Goal: Information Seeking & Learning: Learn about a topic

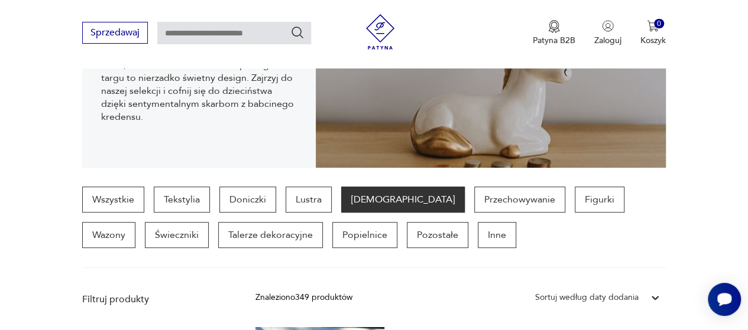
scroll to position [207, 0]
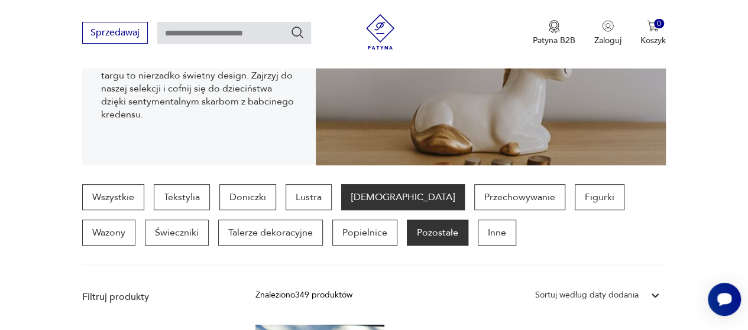
click at [407, 232] on p "Pozostałe" at bounding box center [437, 233] width 61 height 26
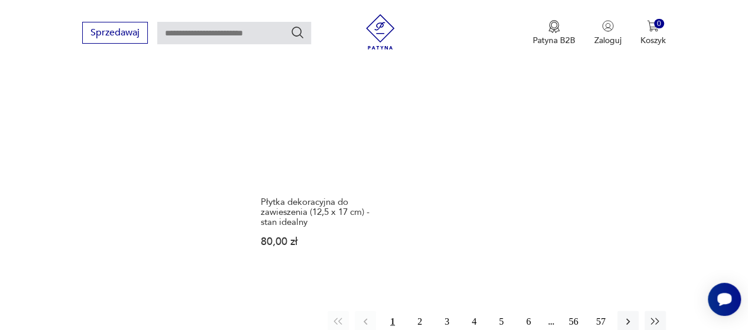
scroll to position [1614, 0]
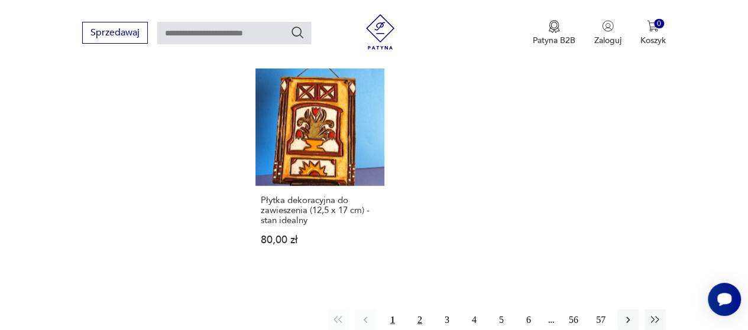
click at [418, 310] on button "2" at bounding box center [419, 320] width 21 height 21
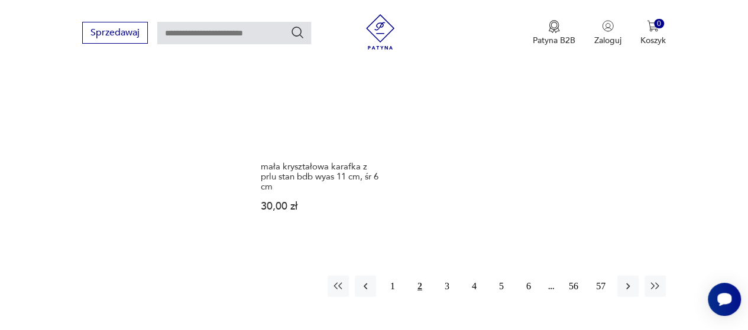
scroll to position [1661, 0]
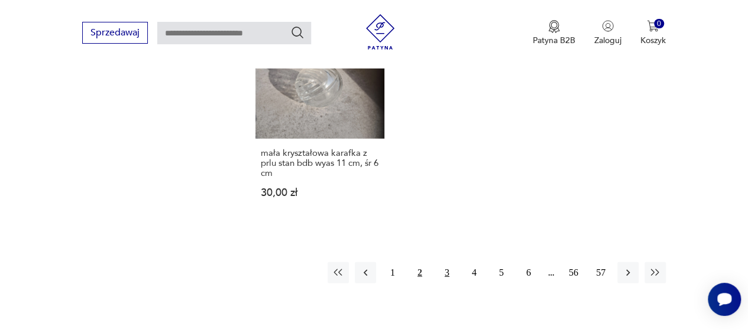
click at [447, 262] on button "3" at bounding box center [446, 272] width 21 height 21
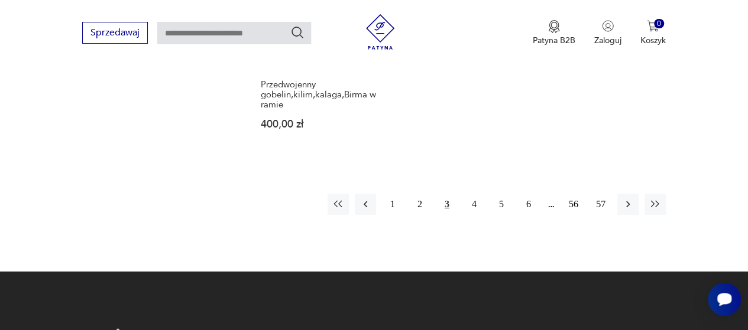
scroll to position [1779, 0]
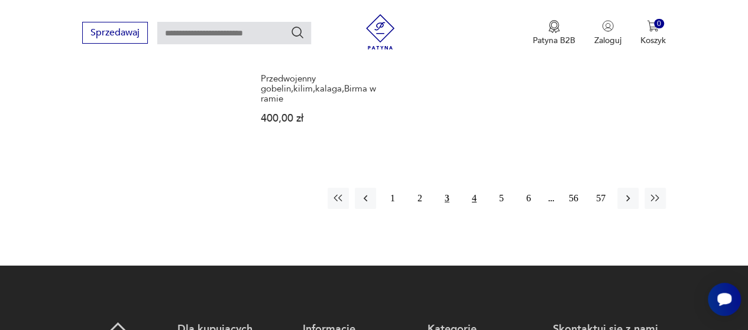
click at [475, 188] on button "4" at bounding box center [473, 198] width 21 height 21
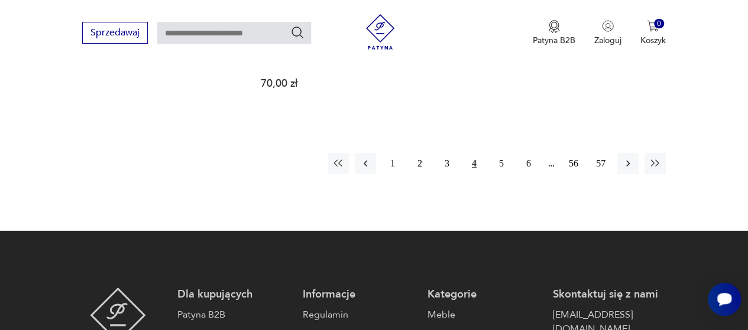
scroll to position [1803, 0]
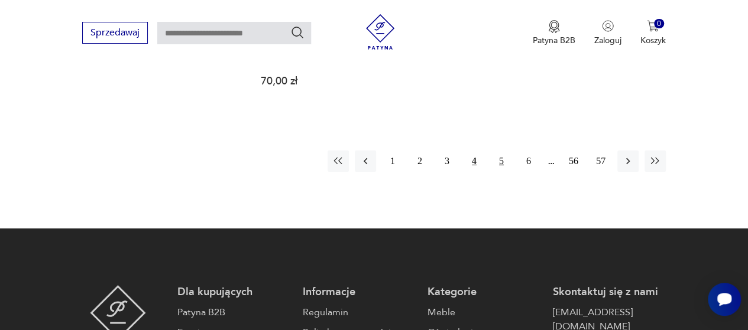
click at [500, 151] on button "5" at bounding box center [501, 161] width 21 height 21
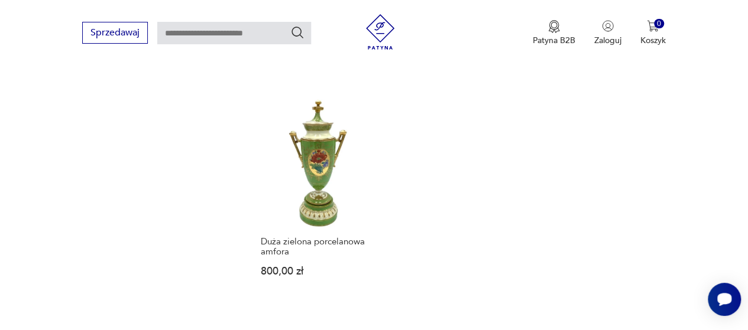
scroll to position [1685, 0]
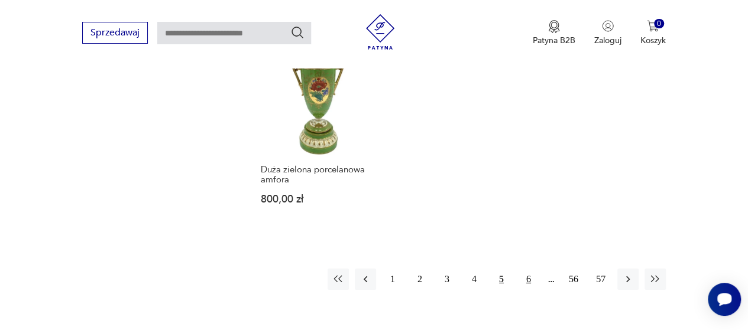
click at [527, 269] on button "6" at bounding box center [528, 279] width 21 height 21
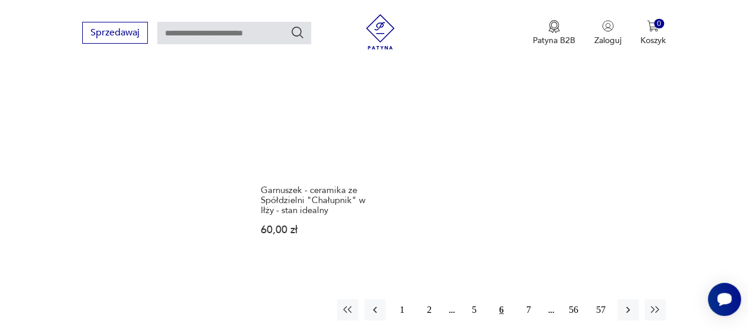
scroll to position [1708, 0]
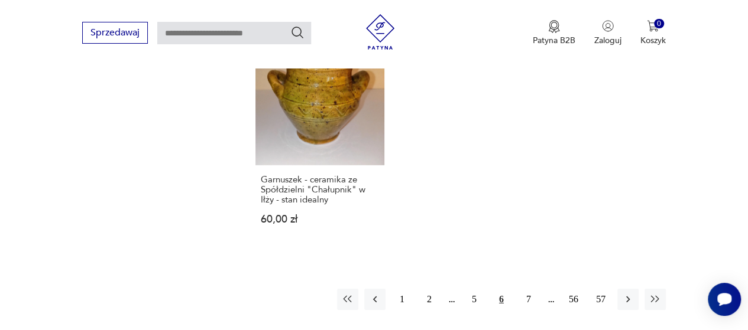
click at [527, 289] on button "7" at bounding box center [528, 299] width 21 height 21
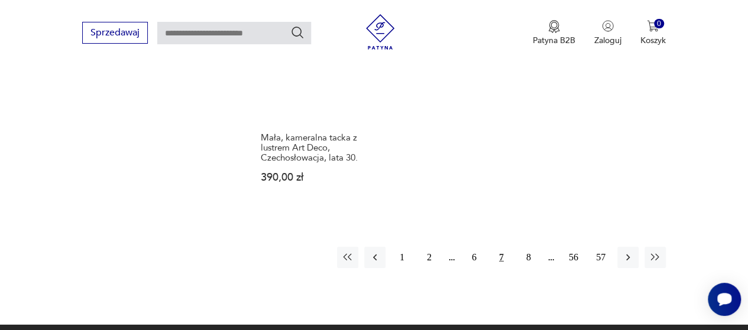
scroll to position [1755, 0]
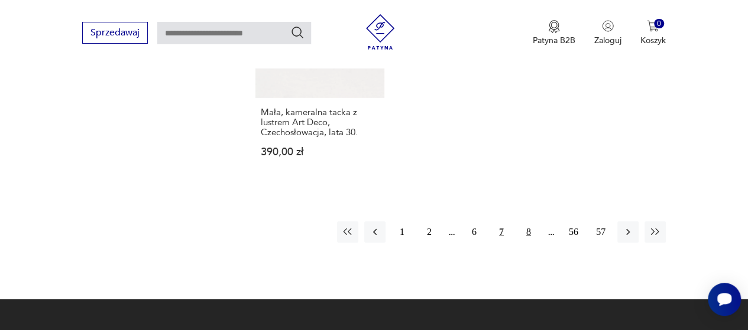
click at [527, 222] on button "8" at bounding box center [528, 232] width 21 height 21
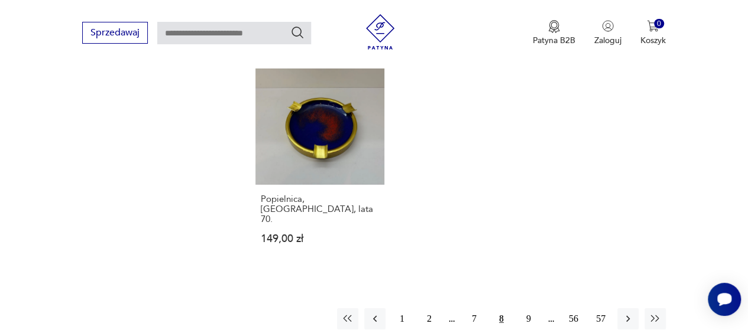
scroll to position [1803, 0]
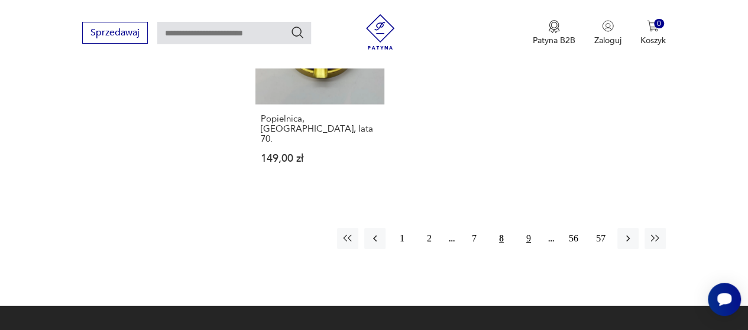
click at [527, 228] on button "9" at bounding box center [528, 238] width 21 height 21
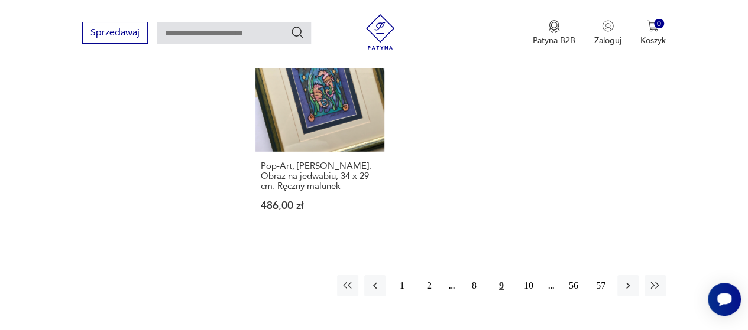
scroll to position [1708, 0]
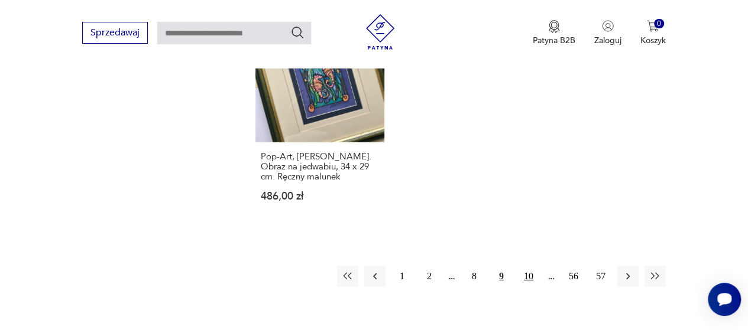
click at [530, 266] on button "10" at bounding box center [528, 276] width 21 height 21
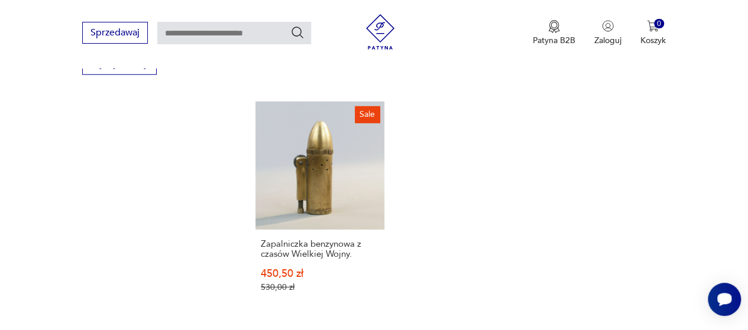
scroll to position [1637, 0]
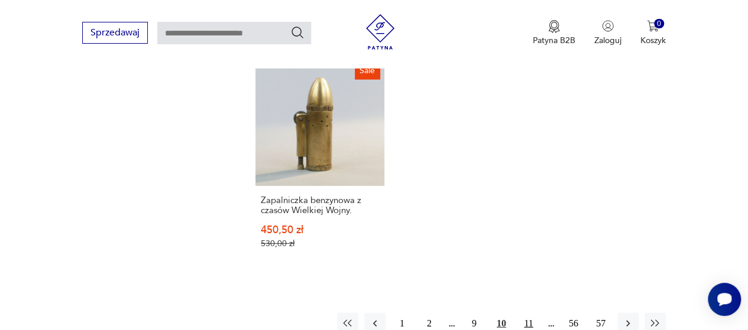
click at [527, 313] on button "11" at bounding box center [528, 323] width 21 height 21
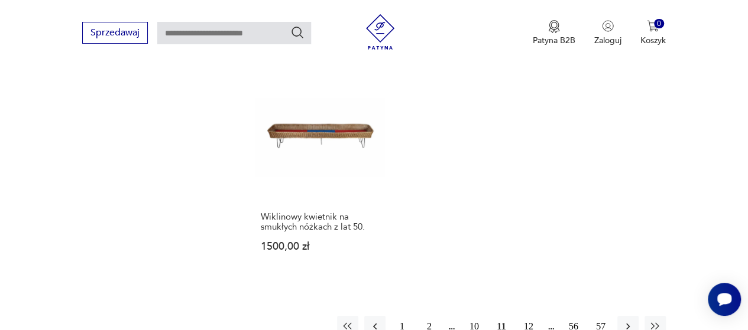
scroll to position [1755, 0]
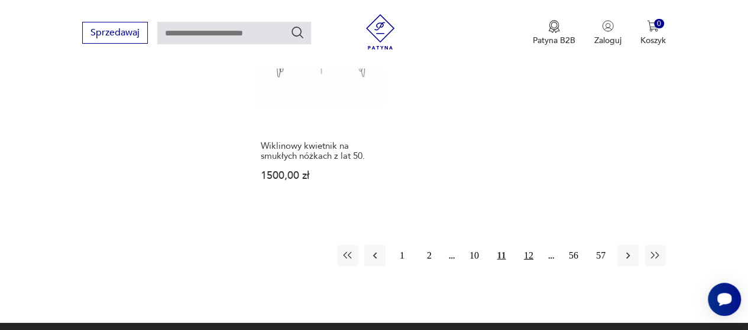
click at [530, 245] on button "12" at bounding box center [528, 255] width 21 height 21
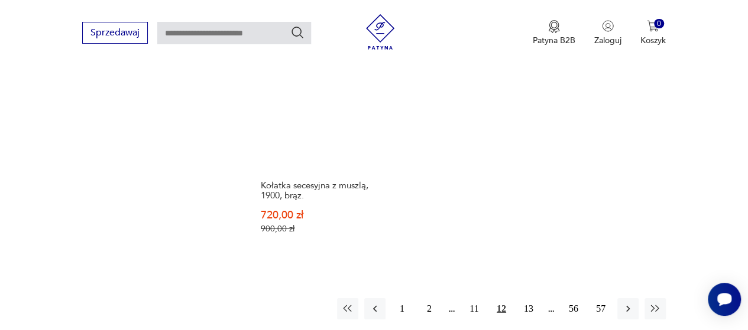
scroll to position [1779, 0]
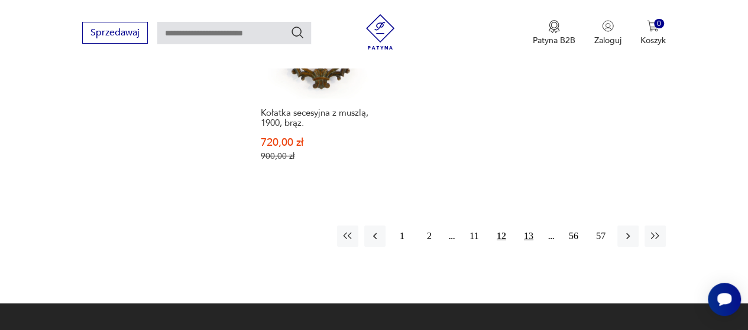
click at [528, 226] on button "13" at bounding box center [528, 236] width 21 height 21
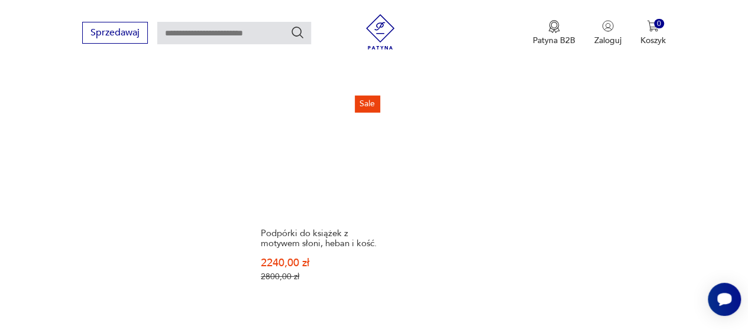
scroll to position [1755, 0]
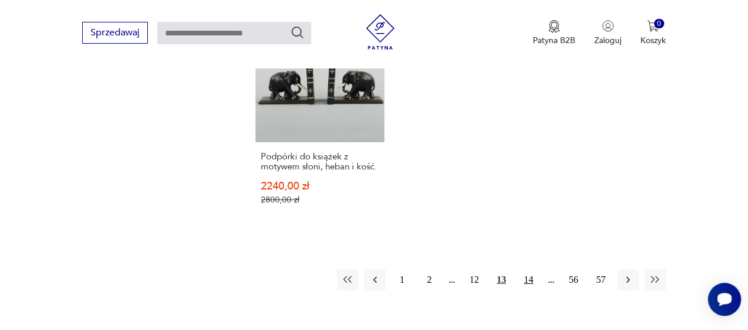
click at [529, 270] on button "14" at bounding box center [528, 280] width 21 height 21
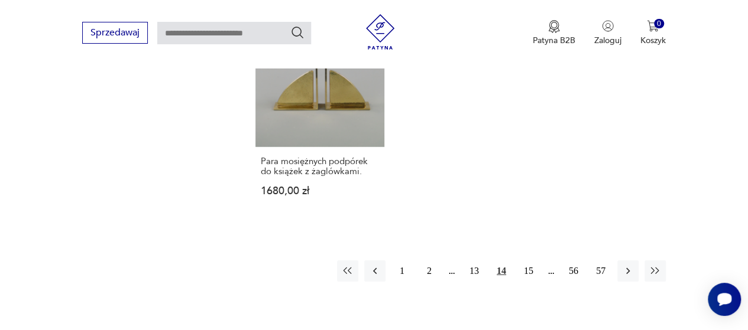
scroll to position [1708, 0]
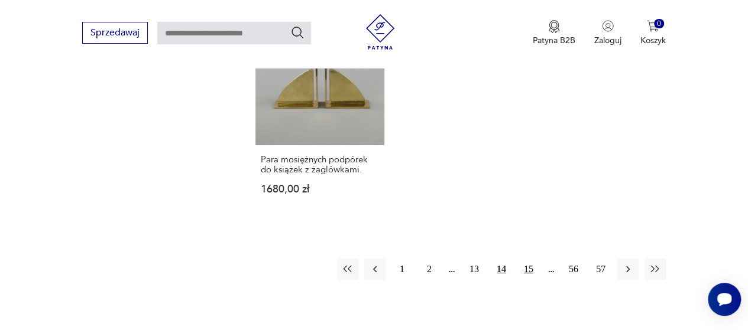
click at [527, 259] on button "15" at bounding box center [528, 269] width 21 height 21
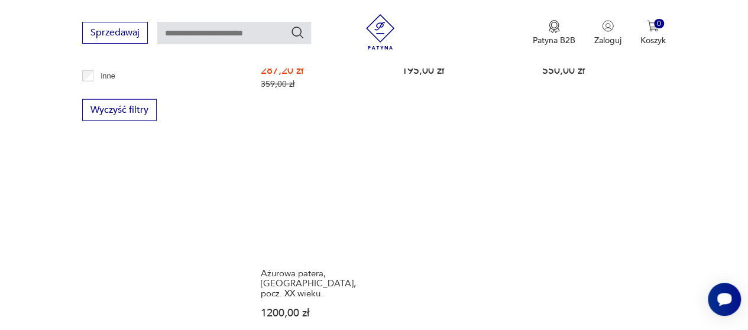
scroll to position [1614, 0]
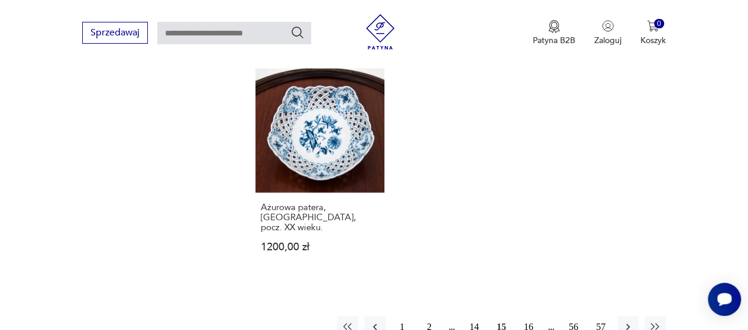
click at [528, 318] on button "16" at bounding box center [528, 327] width 21 height 21
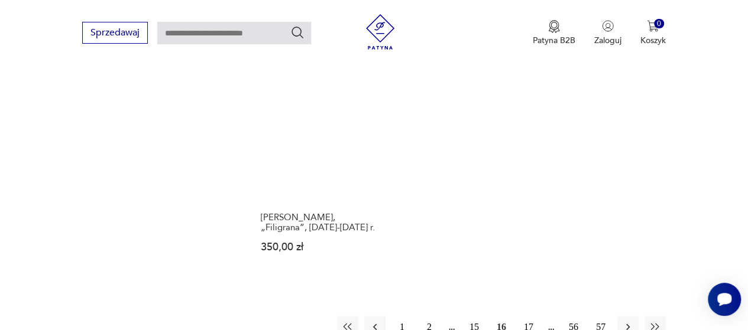
scroll to position [1661, 0]
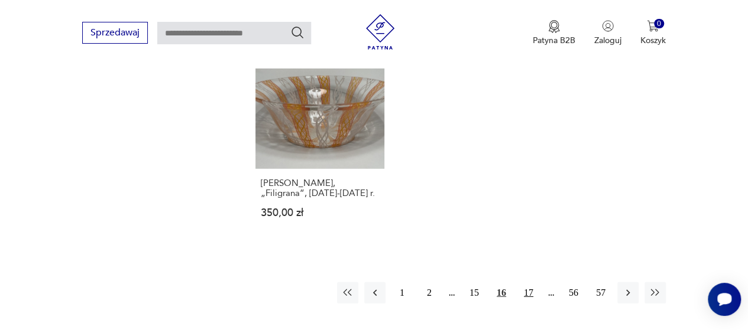
click at [528, 283] on button "17" at bounding box center [528, 293] width 21 height 21
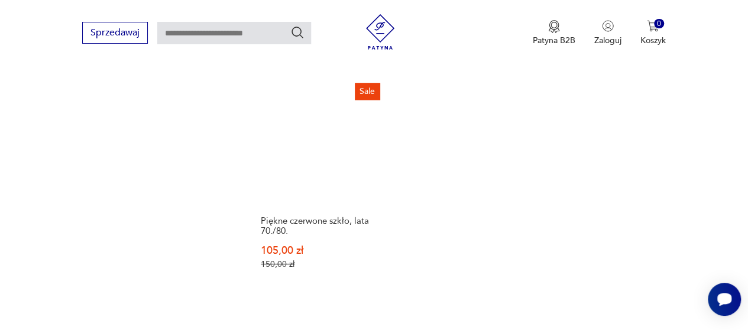
scroll to position [1661, 0]
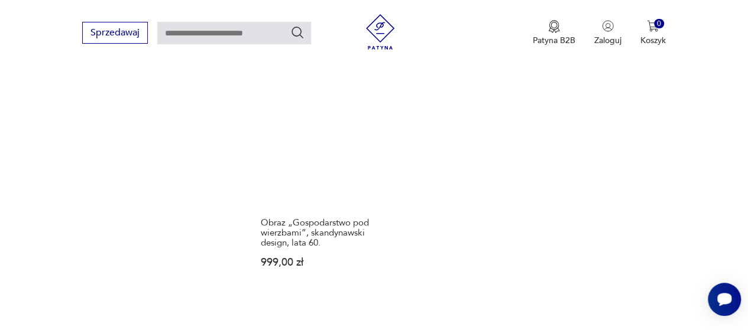
scroll to position [1708, 0]
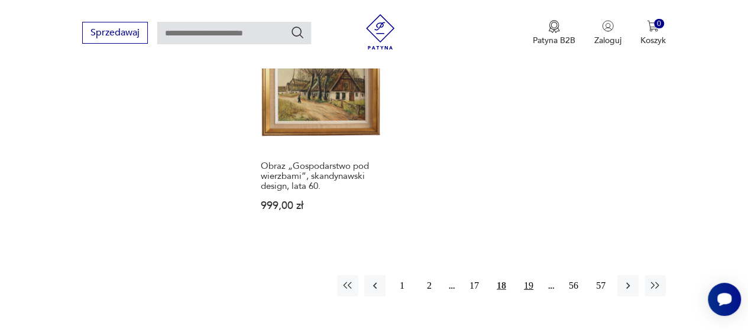
click at [527, 275] on button "19" at bounding box center [528, 285] width 21 height 21
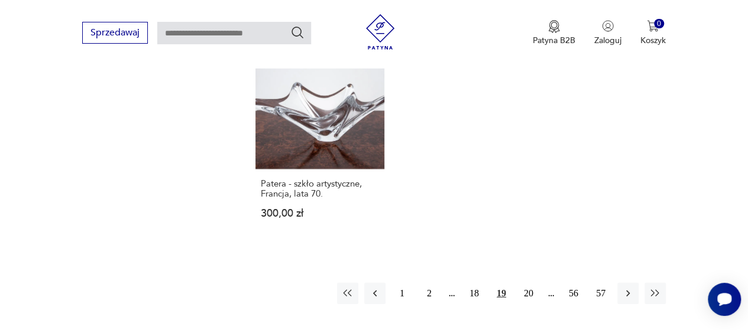
scroll to position [1661, 0]
click at [530, 283] on button "20" at bounding box center [528, 293] width 21 height 21
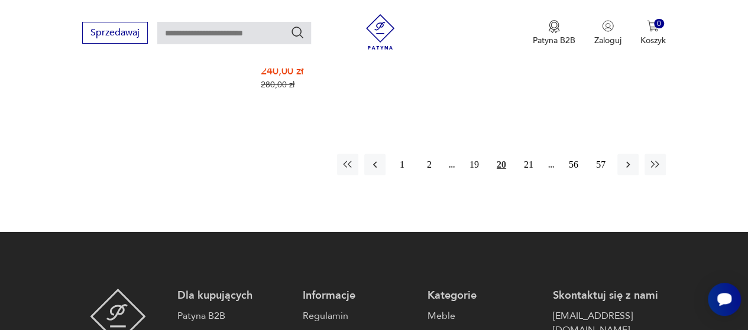
scroll to position [1779, 0]
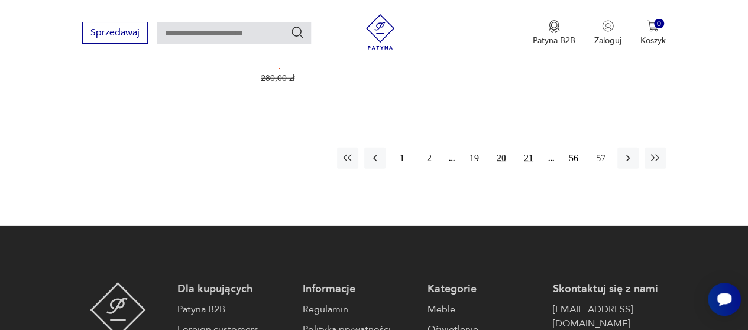
click at [528, 148] on button "21" at bounding box center [528, 158] width 21 height 21
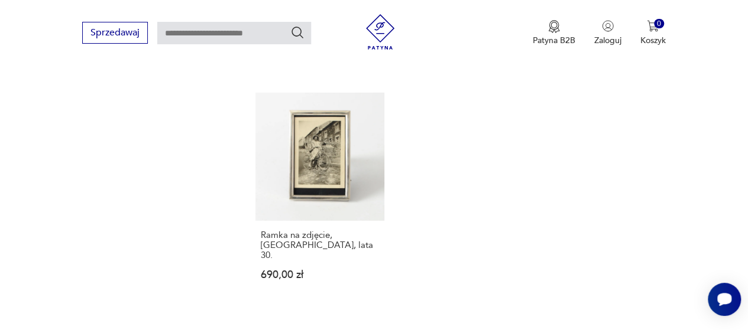
scroll to position [1708, 0]
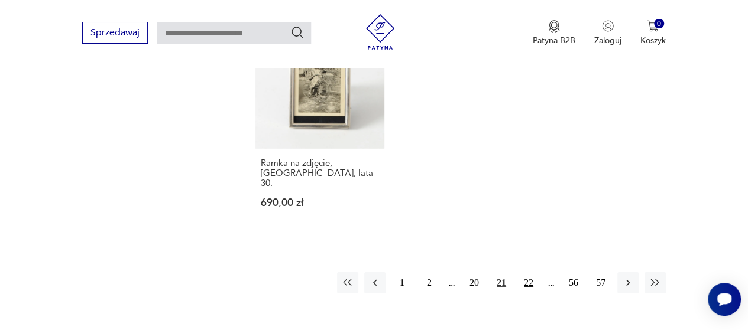
click at [528, 272] on button "22" at bounding box center [528, 282] width 21 height 21
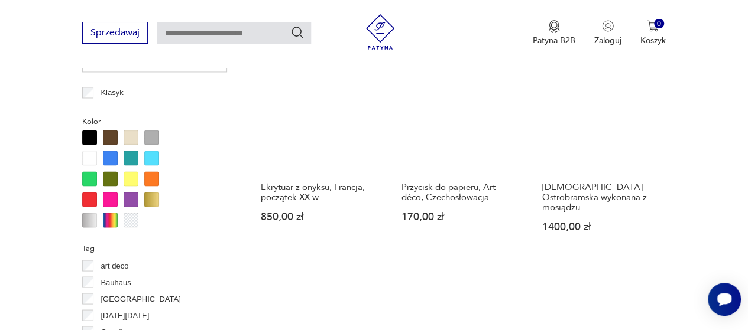
scroll to position [928, 0]
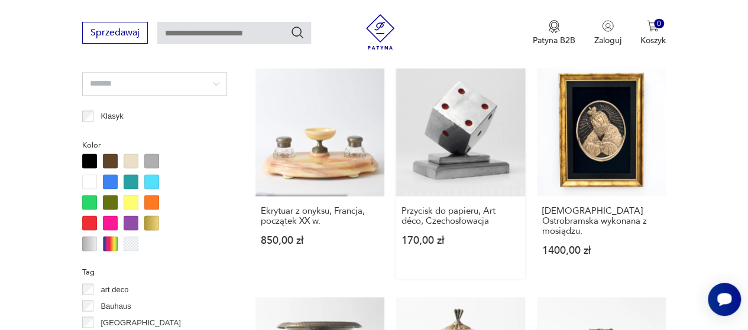
click at [462, 125] on link "Przycisk do papieru, Art déco, Czechosłowacja 170,00 zł" at bounding box center [460, 172] width 129 height 211
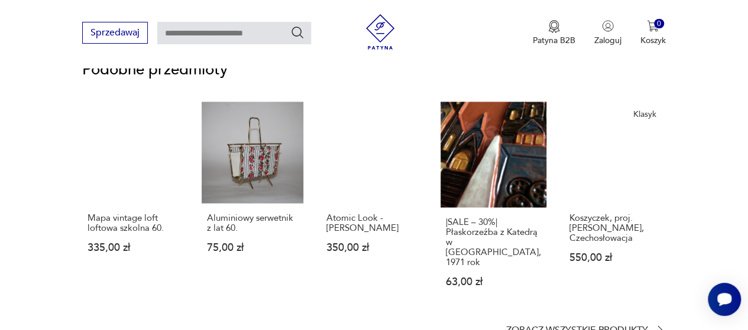
scroll to position [946, 0]
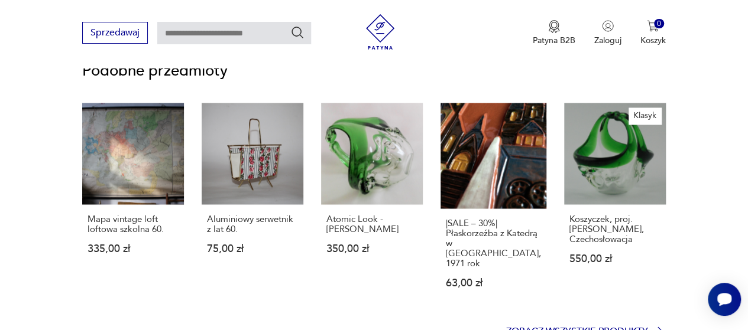
click at [584, 327] on p "Zobacz wszystkie produkty" at bounding box center [577, 331] width 142 height 8
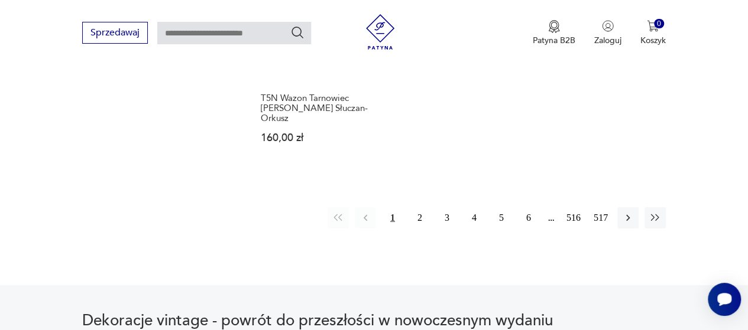
scroll to position [1772, 0]
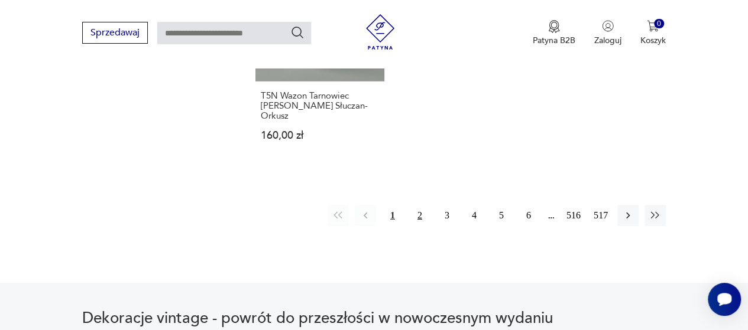
click at [419, 205] on button "2" at bounding box center [419, 215] width 21 height 21
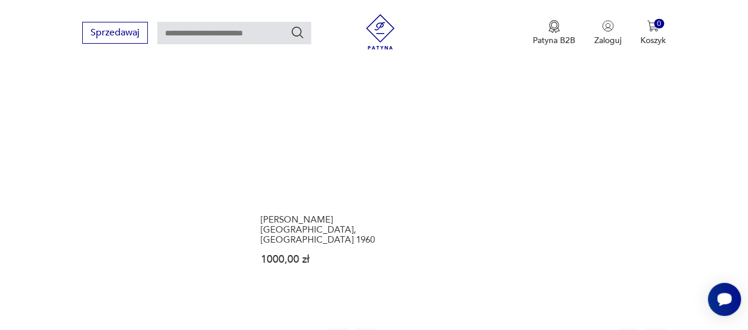
scroll to position [1590, 0]
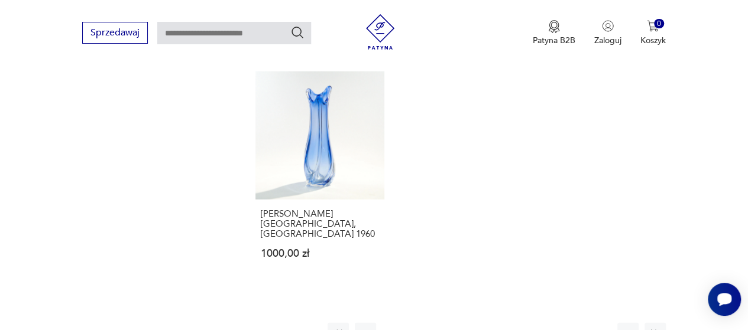
click at [447, 323] on button "3" at bounding box center [446, 333] width 21 height 21
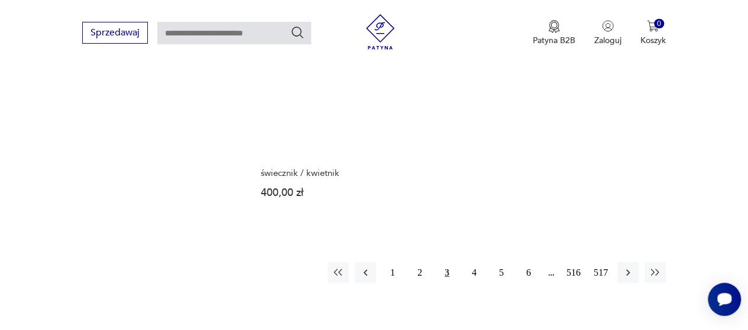
scroll to position [1732, 0]
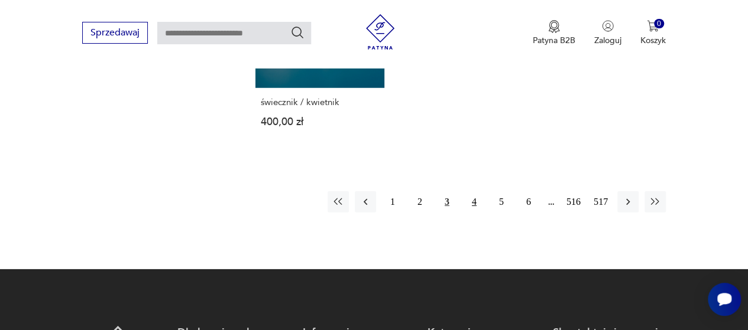
click at [473, 192] on button "4" at bounding box center [473, 202] width 21 height 21
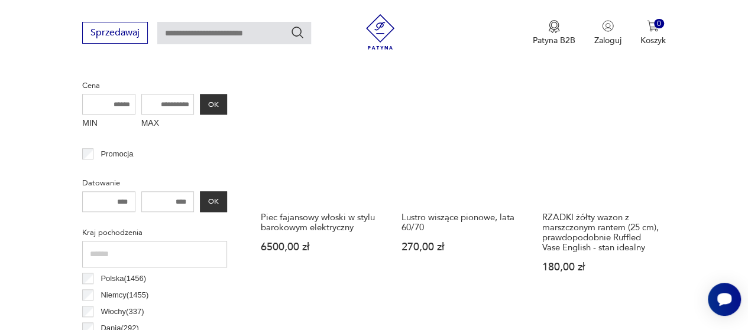
scroll to position [455, 0]
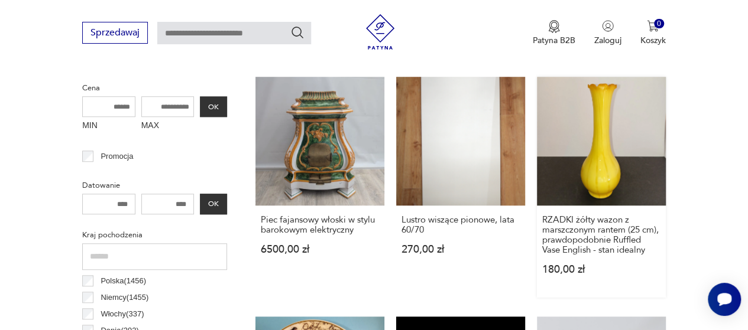
click at [588, 141] on link "RZADKI żółty wazon z marszczonym rantem (25 cm), prawdopodobnie Ruffled Vase En…" at bounding box center [601, 187] width 129 height 221
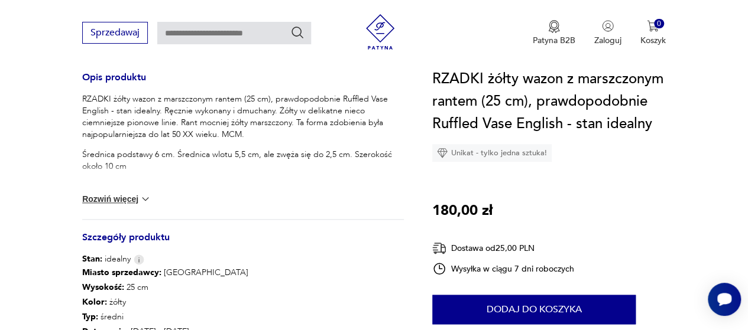
scroll to position [426, 0]
